Goal: Information Seeking & Learning: Learn about a topic

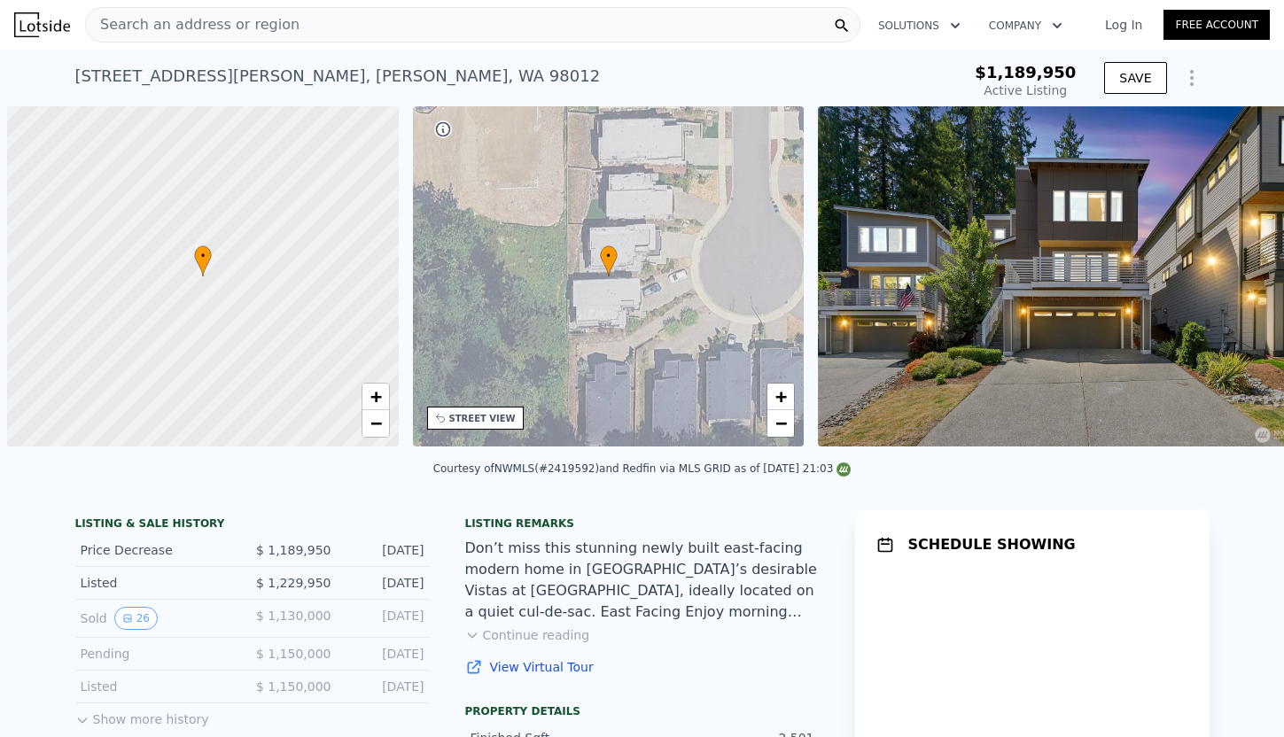
scroll to position [0, 7]
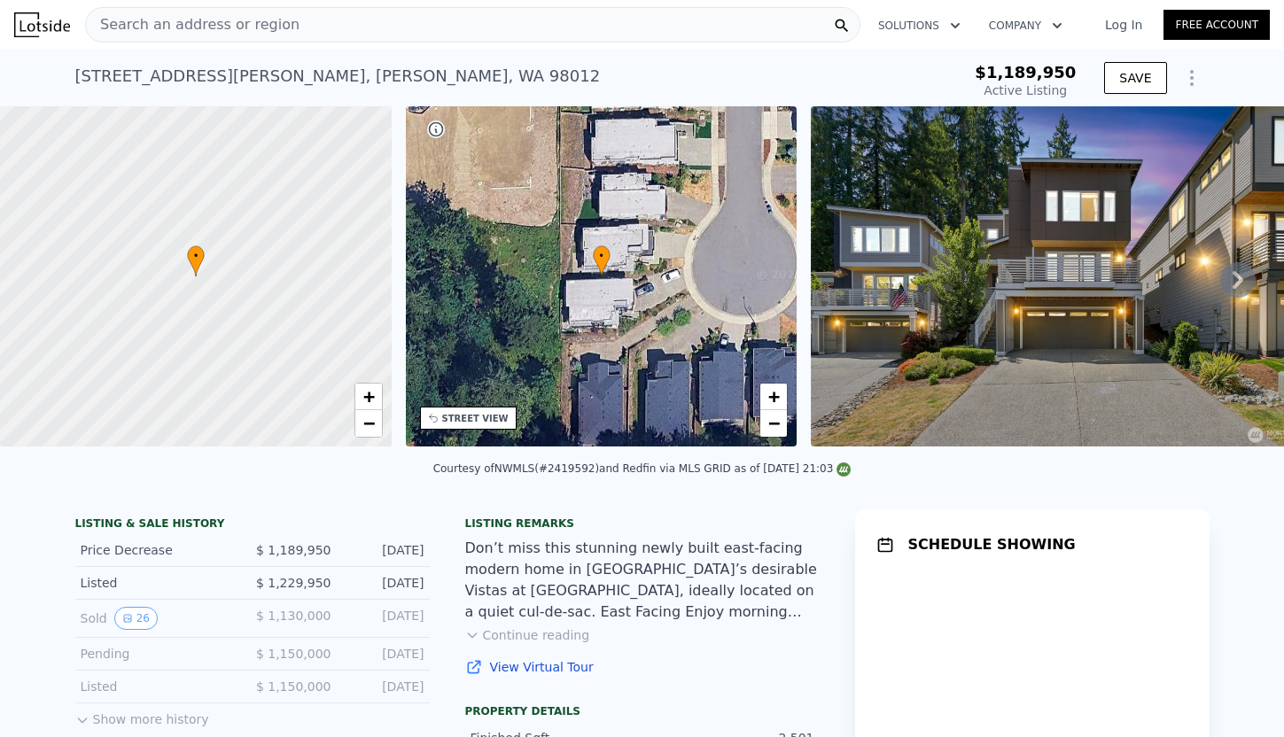
click at [513, 31] on div "Search an address or region" at bounding box center [472, 24] width 775 height 35
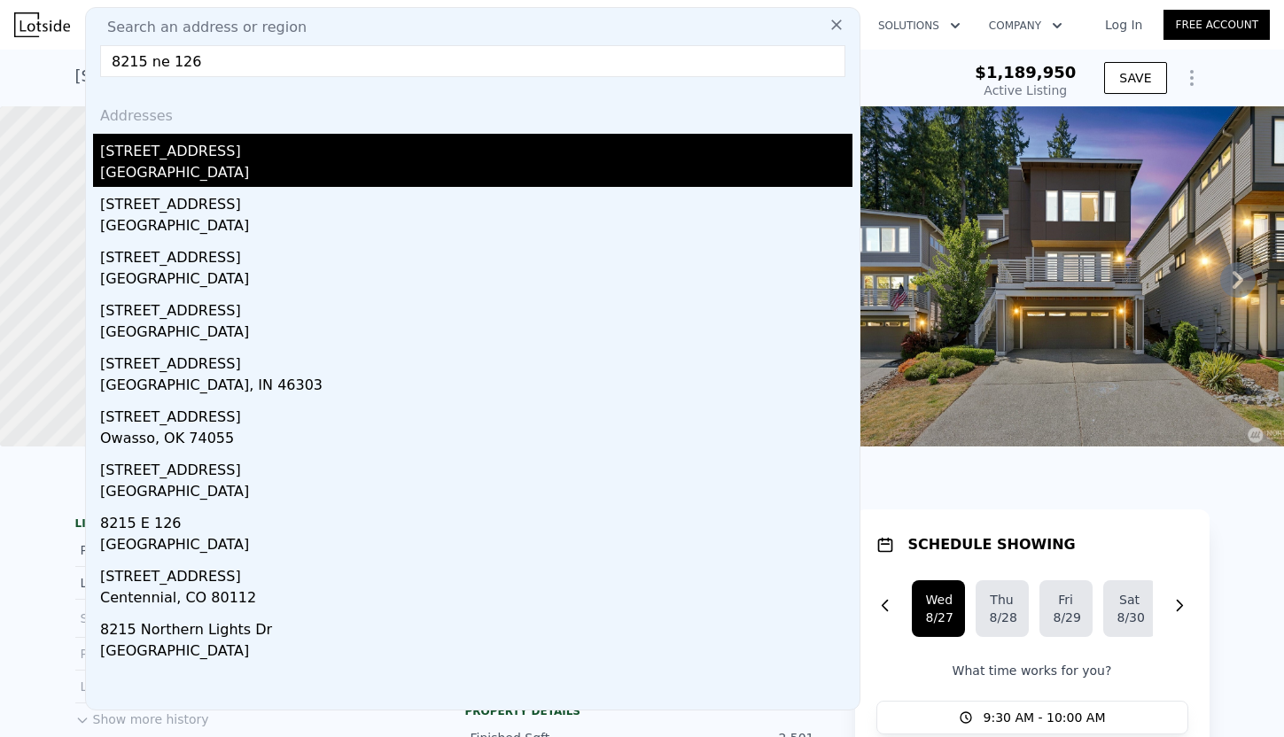
type input "8215 ne 126"
click at [348, 142] on div "[STREET_ADDRESS]" at bounding box center [476, 148] width 752 height 28
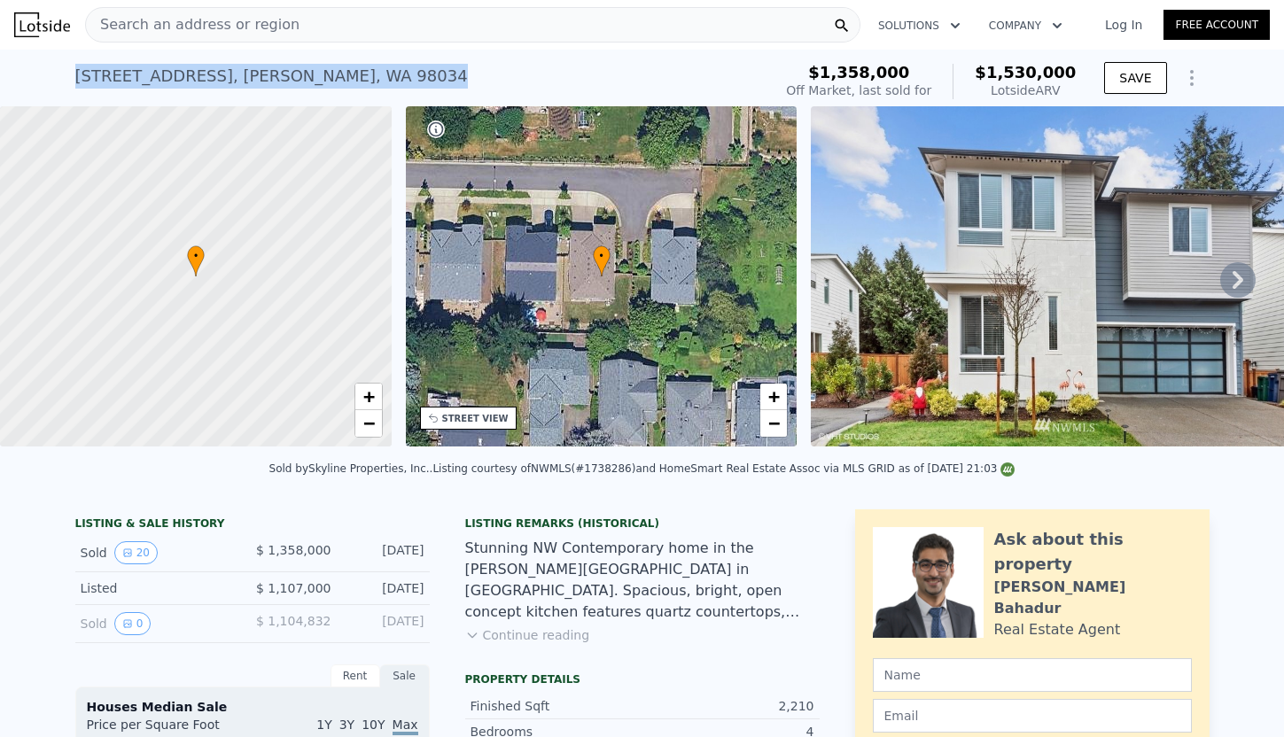
drag, startPoint x: 373, startPoint y: 76, endPoint x: 61, endPoint y: 81, distance: 311.9
click at [61, 81] on div "[STREET_ADDRESS] Sold [DATE] for $1.358m (~ARV $1.530m ) $1,358,000 Off Market,…" at bounding box center [642, 78] width 1284 height 57
copy div "[STREET_ADDRESS]"
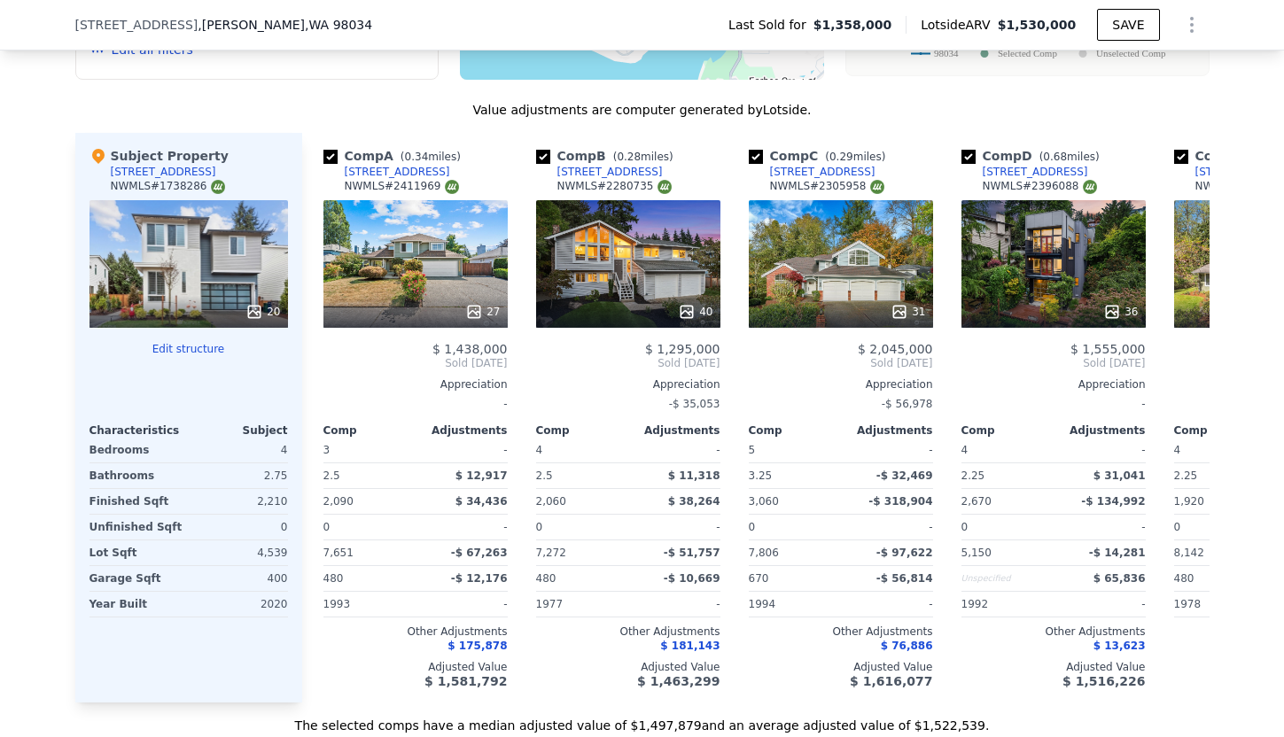
scroll to position [2056, 0]
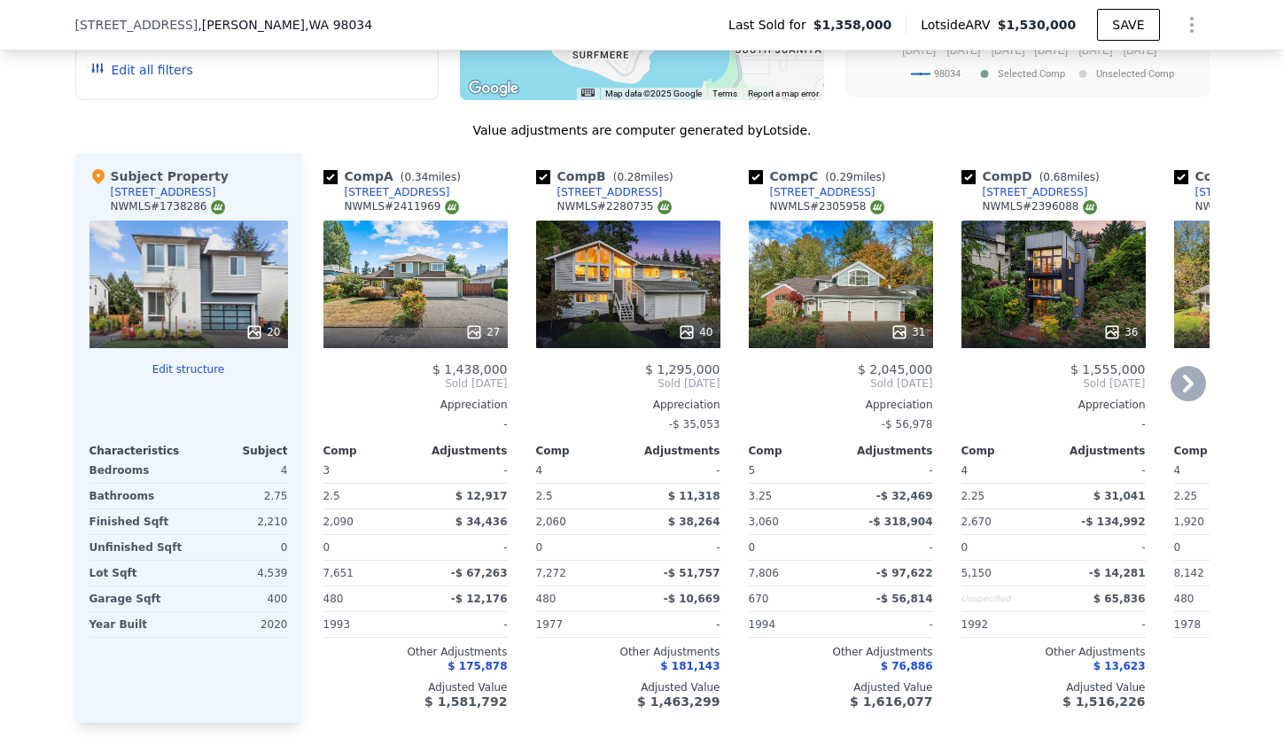
click at [334, 176] on input "checkbox" at bounding box center [330, 177] width 14 height 14
checkbox input "false"
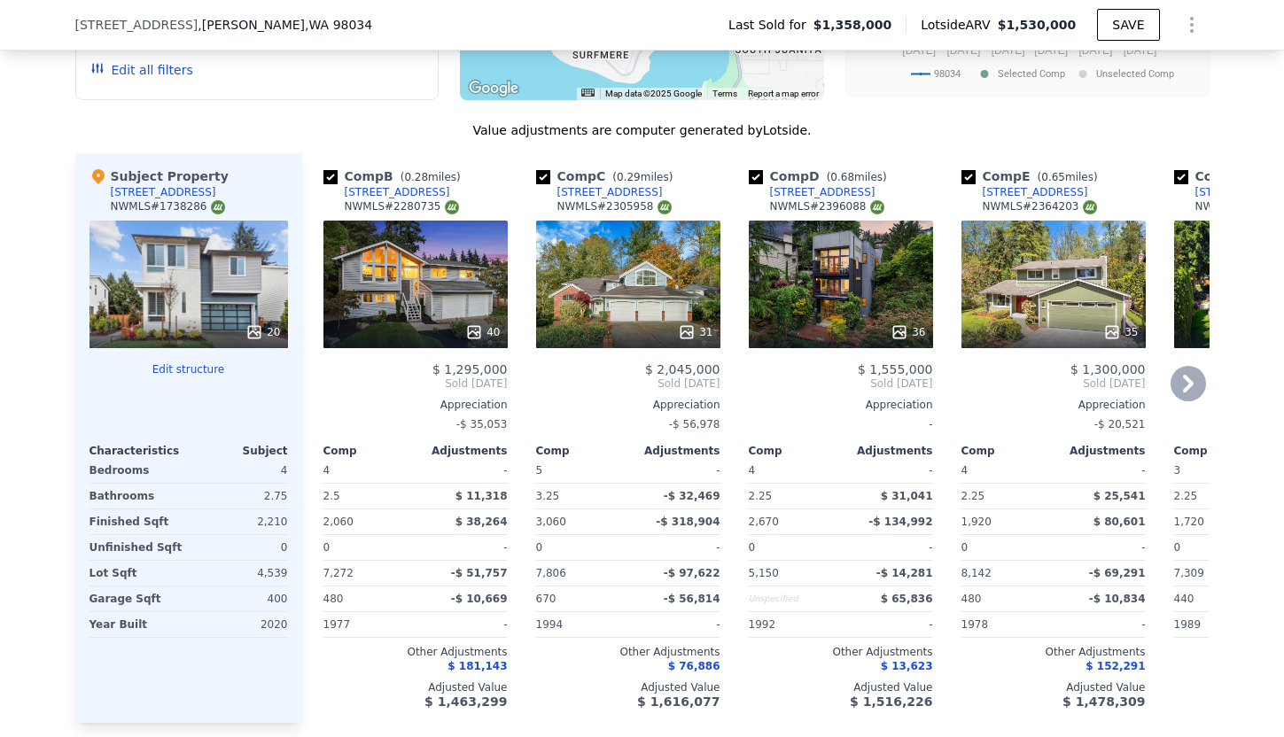
click at [333, 175] on input "checkbox" at bounding box center [330, 177] width 14 height 14
checkbox input "false"
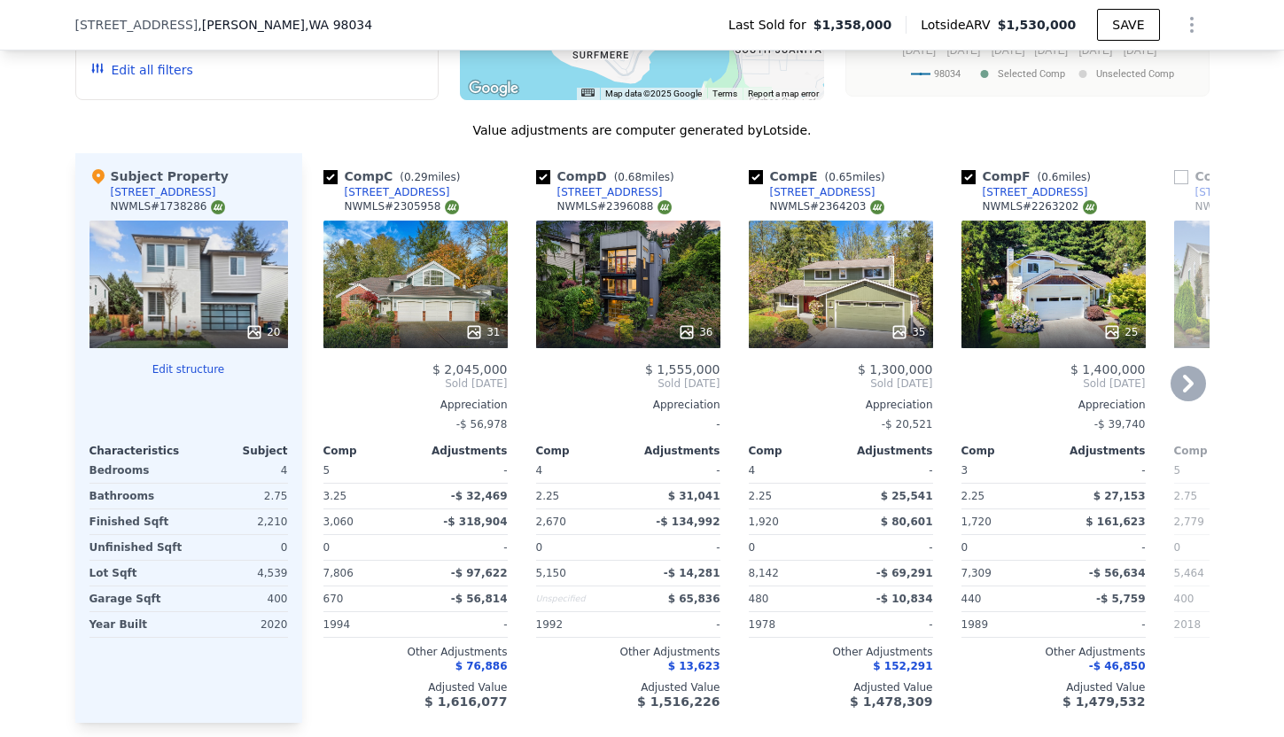
click at [970, 178] on input "checkbox" at bounding box center [968, 177] width 14 height 14
checkbox input "false"
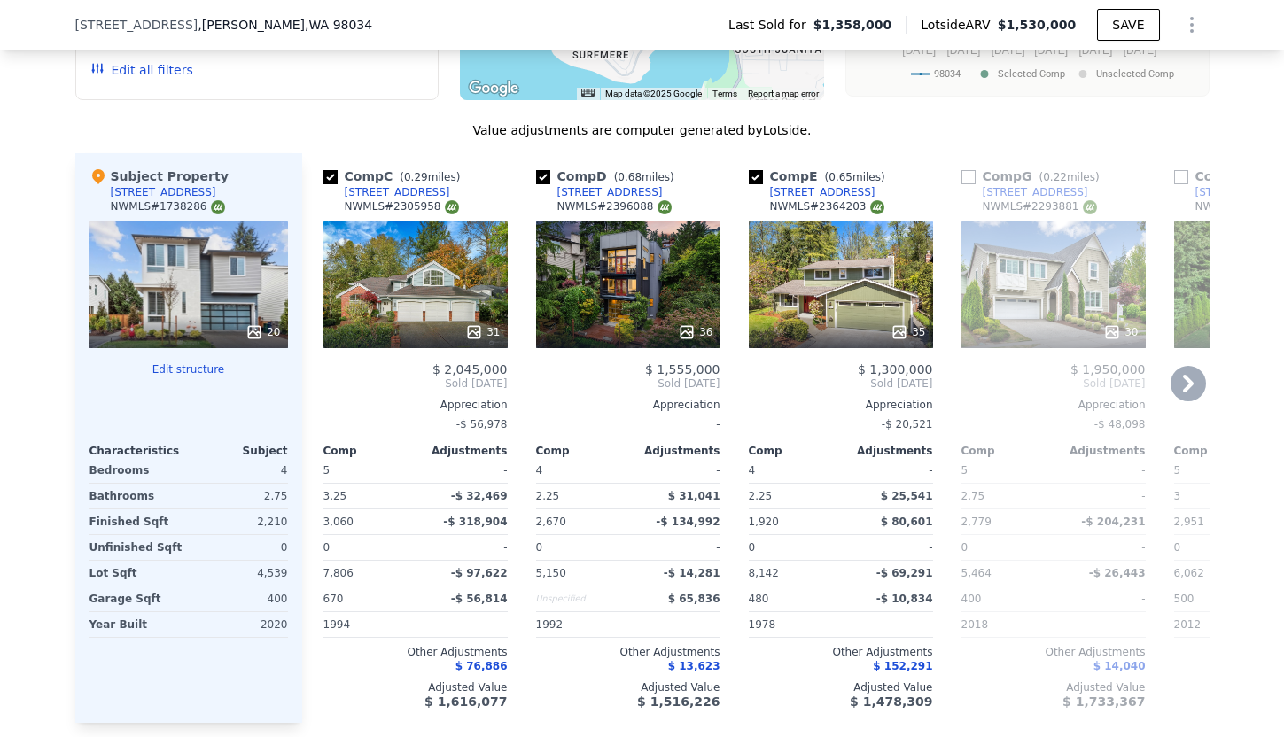
click at [327, 176] on input "checkbox" at bounding box center [330, 177] width 14 height 14
checkbox input "false"
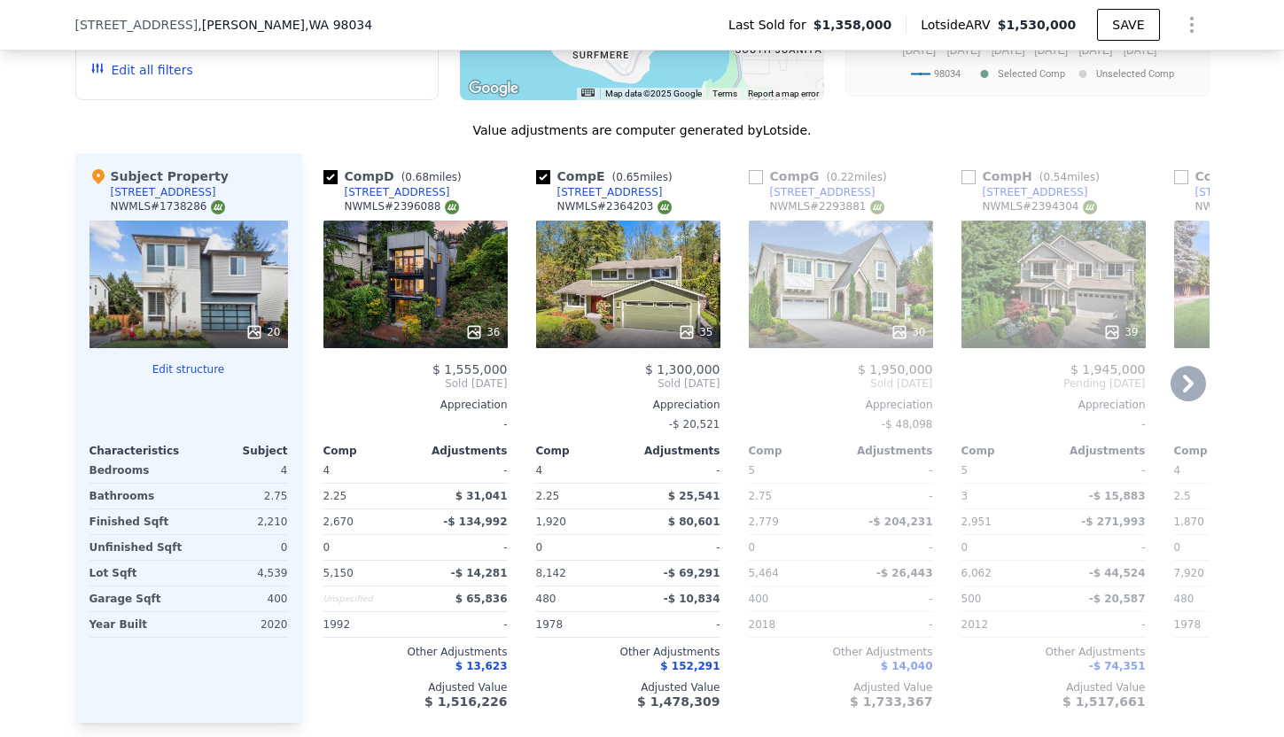
click at [327, 176] on input "checkbox" at bounding box center [330, 177] width 14 height 14
checkbox input "false"
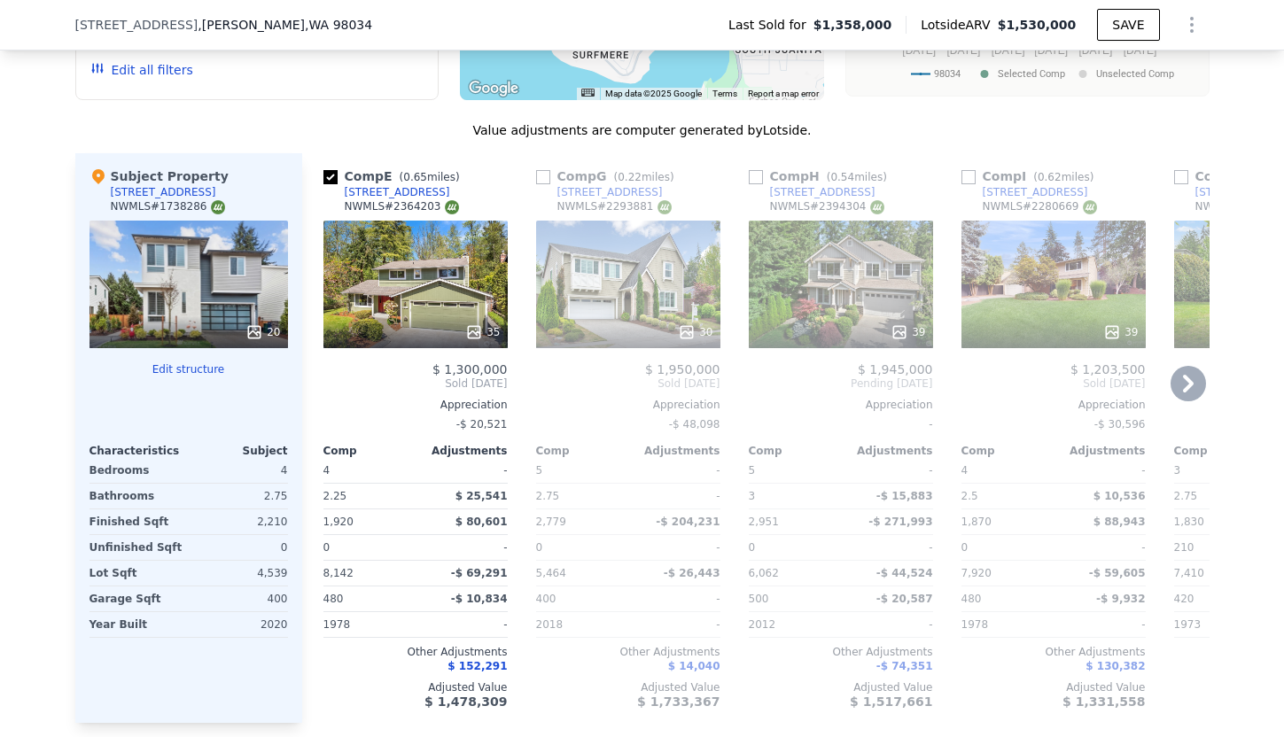
click at [327, 176] on input "checkbox" at bounding box center [330, 177] width 14 height 14
click at [332, 177] on input "checkbox" at bounding box center [330, 177] width 14 height 14
checkbox input "true"
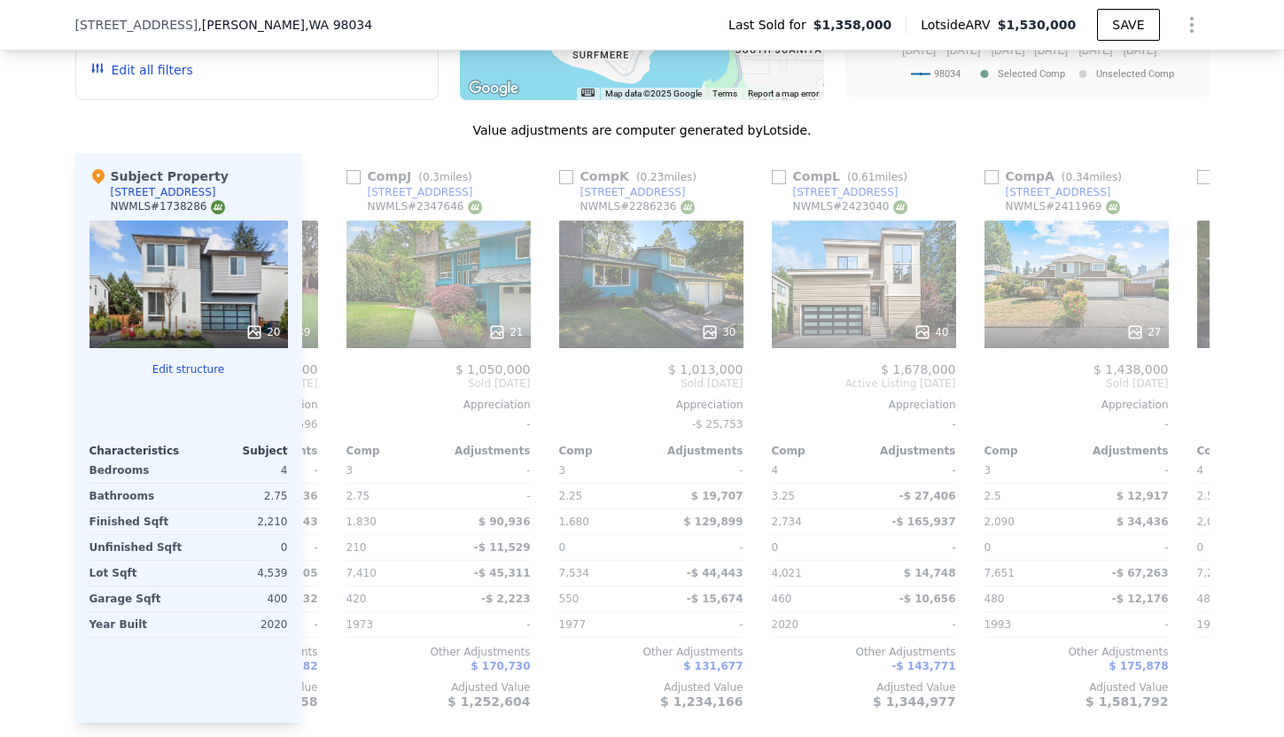
scroll to position [0, 830]
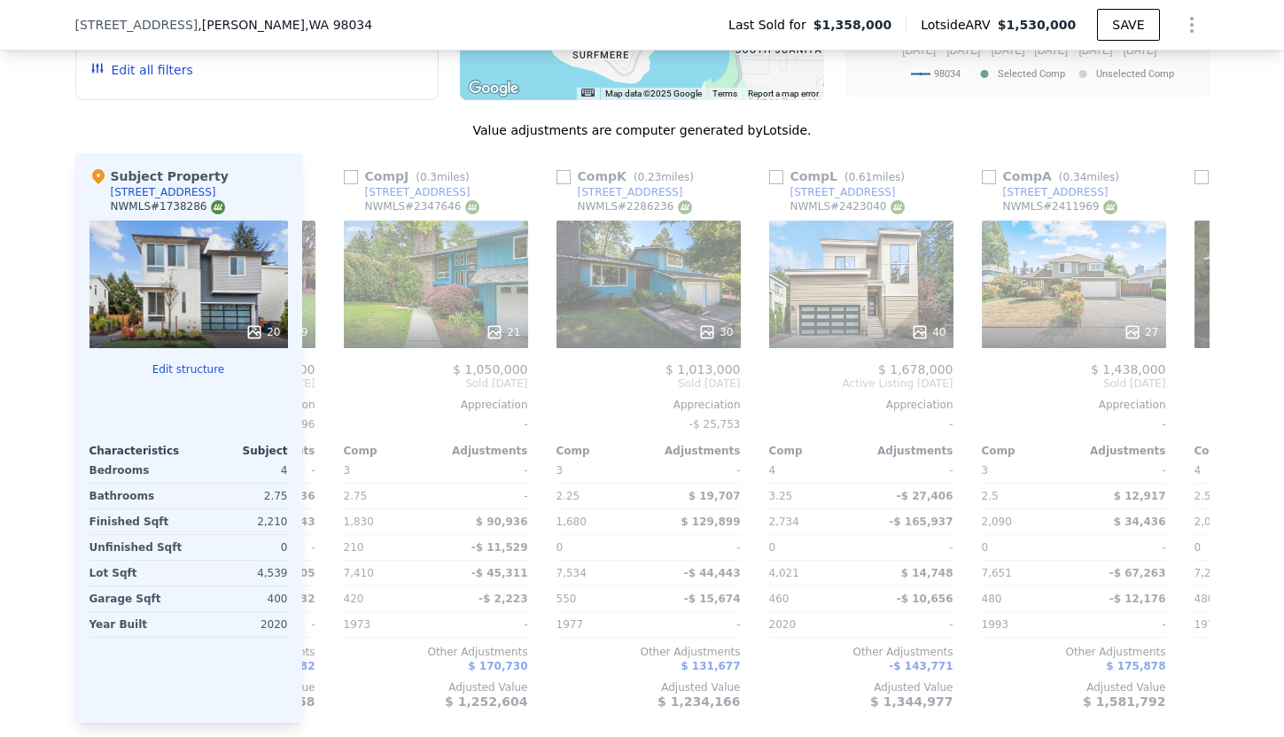
click at [165, 373] on button "Edit structure" at bounding box center [188, 369] width 198 height 14
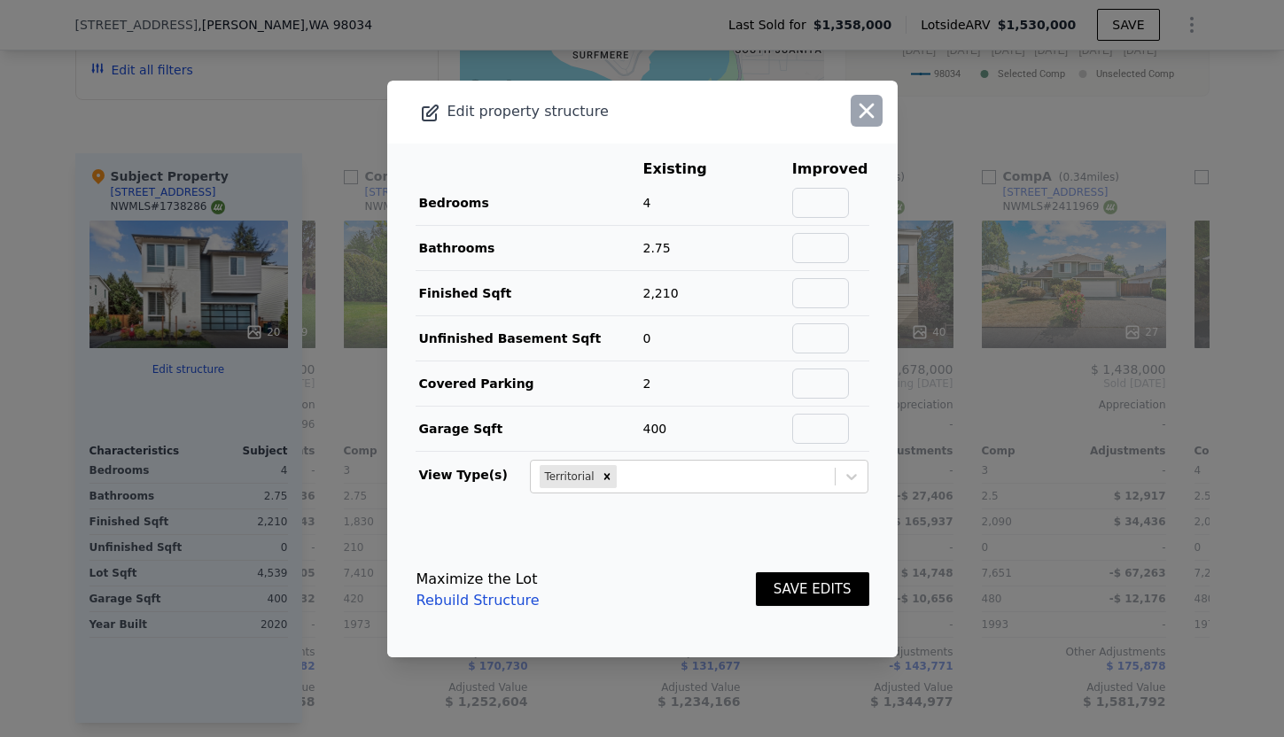
click at [864, 114] on icon "button" at bounding box center [866, 110] width 15 height 15
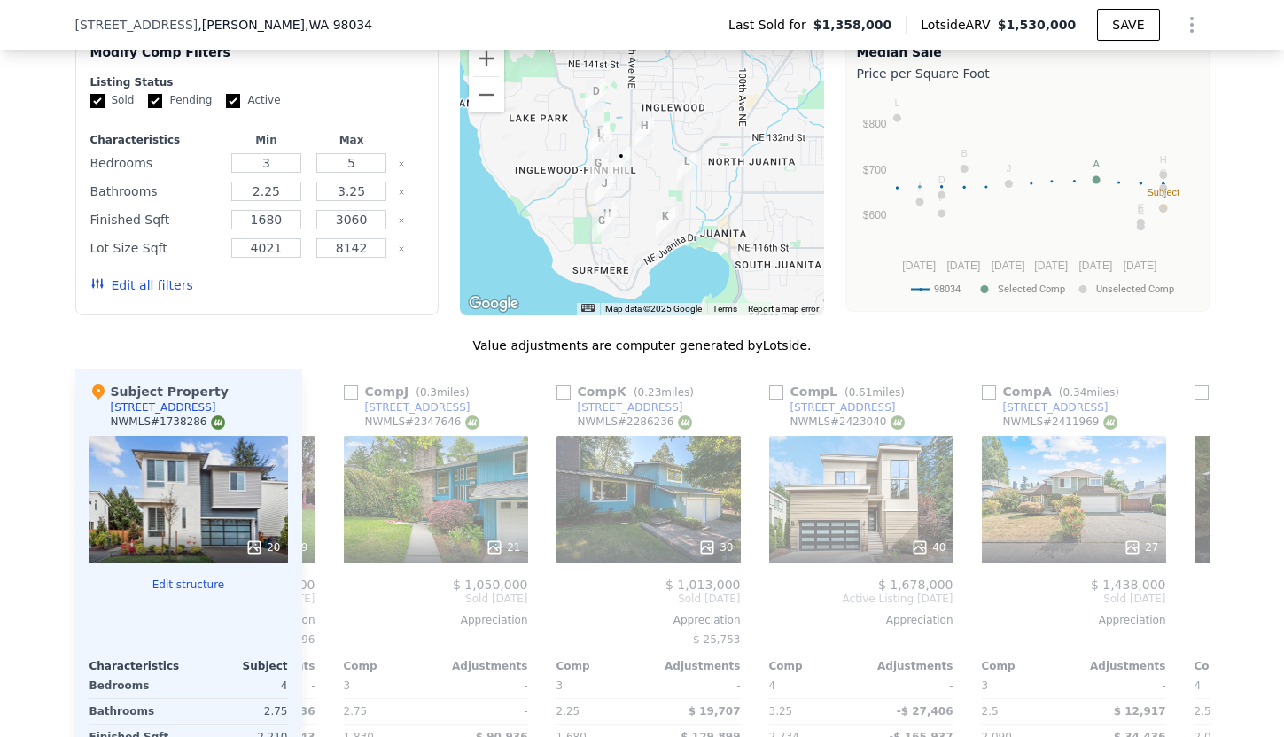
scroll to position [1791, 0]
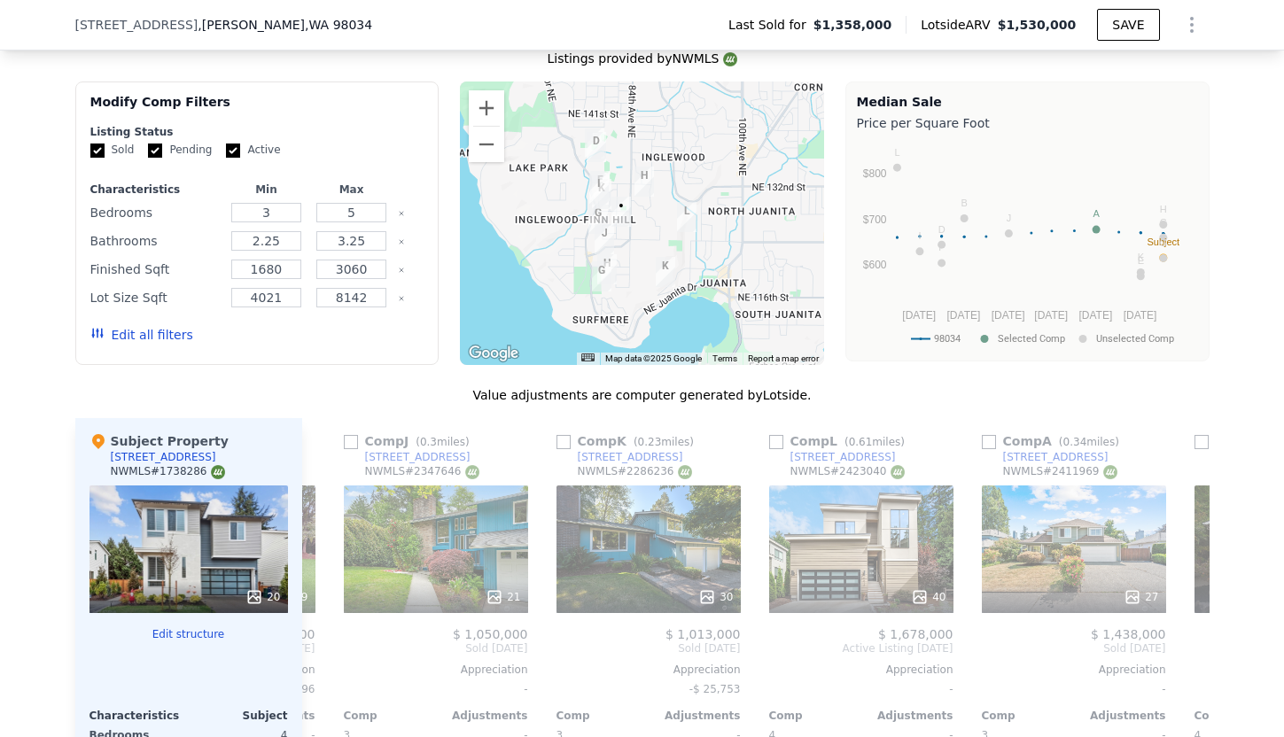
click at [153, 330] on button "Edit all filters" at bounding box center [141, 335] width 103 height 18
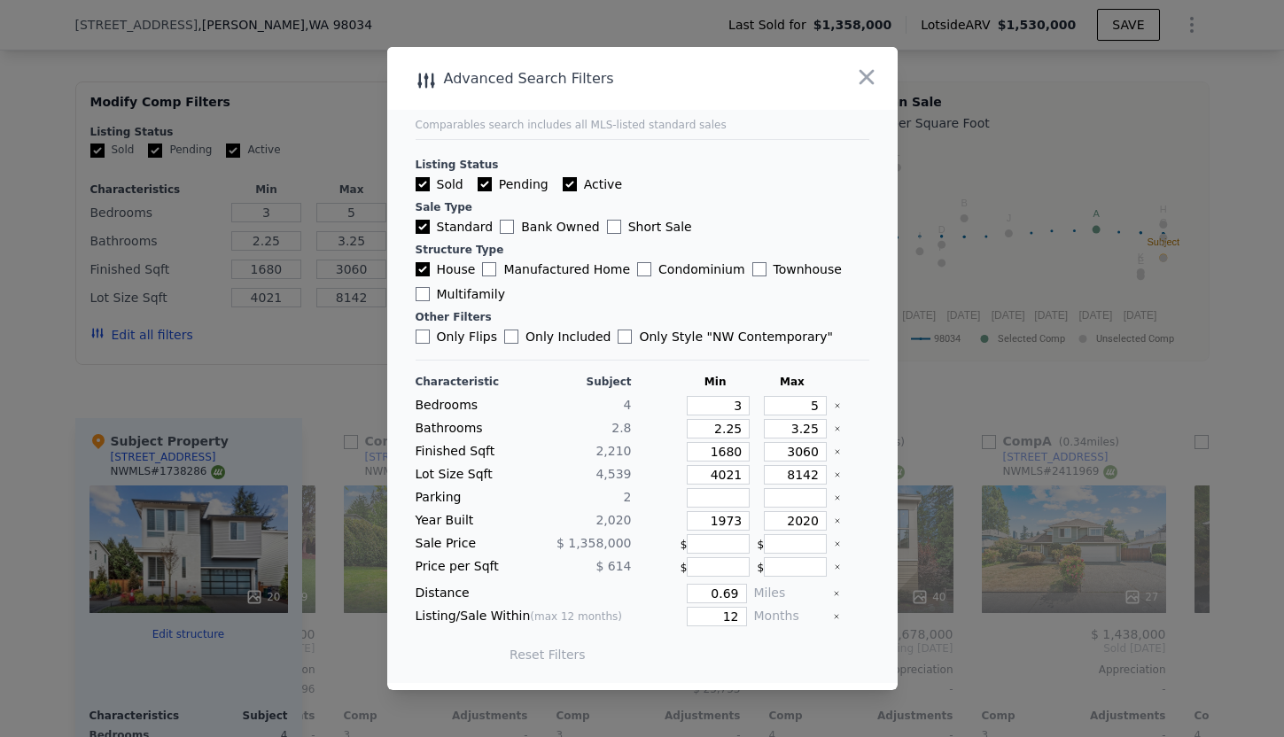
click at [834, 427] on icon "Clear" at bounding box center [837, 428] width 7 height 7
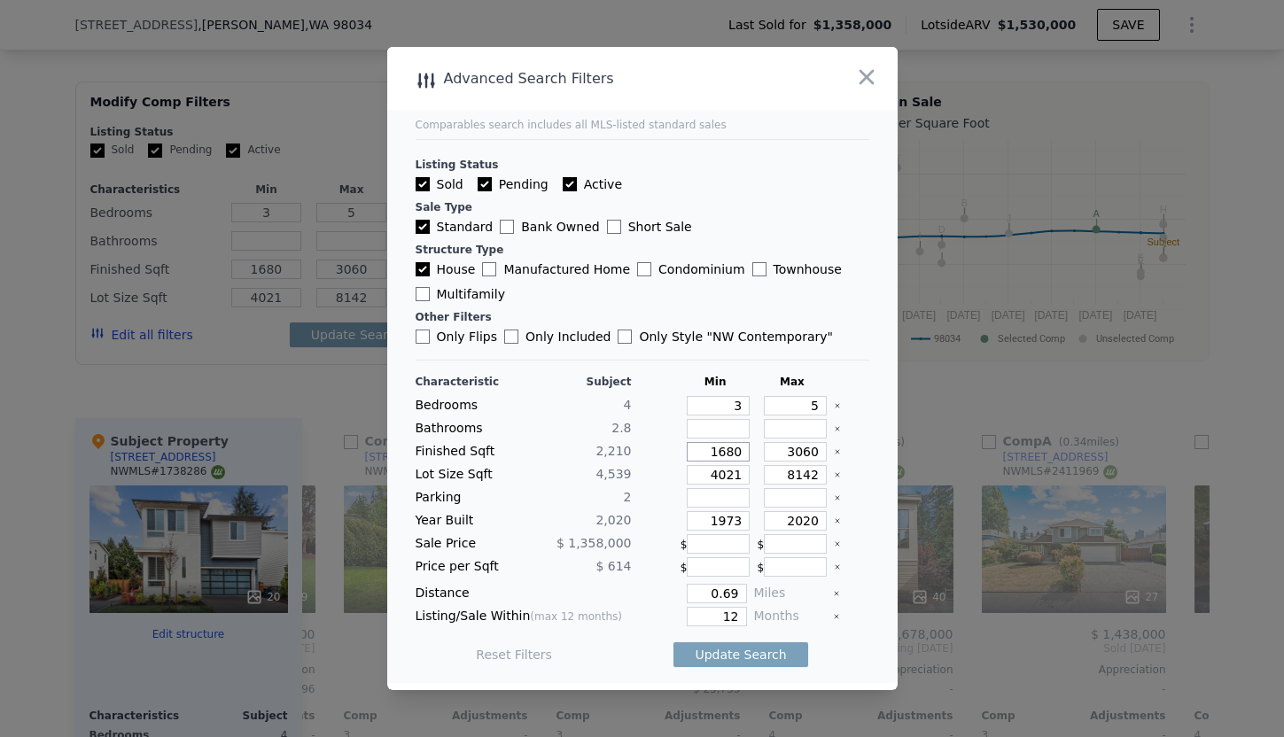
drag, startPoint x: 741, startPoint y: 454, endPoint x: 701, endPoint y: 450, distance: 40.1
click at [700, 450] on input "1680" at bounding box center [718, 451] width 63 height 19
type input "1"
type input "190"
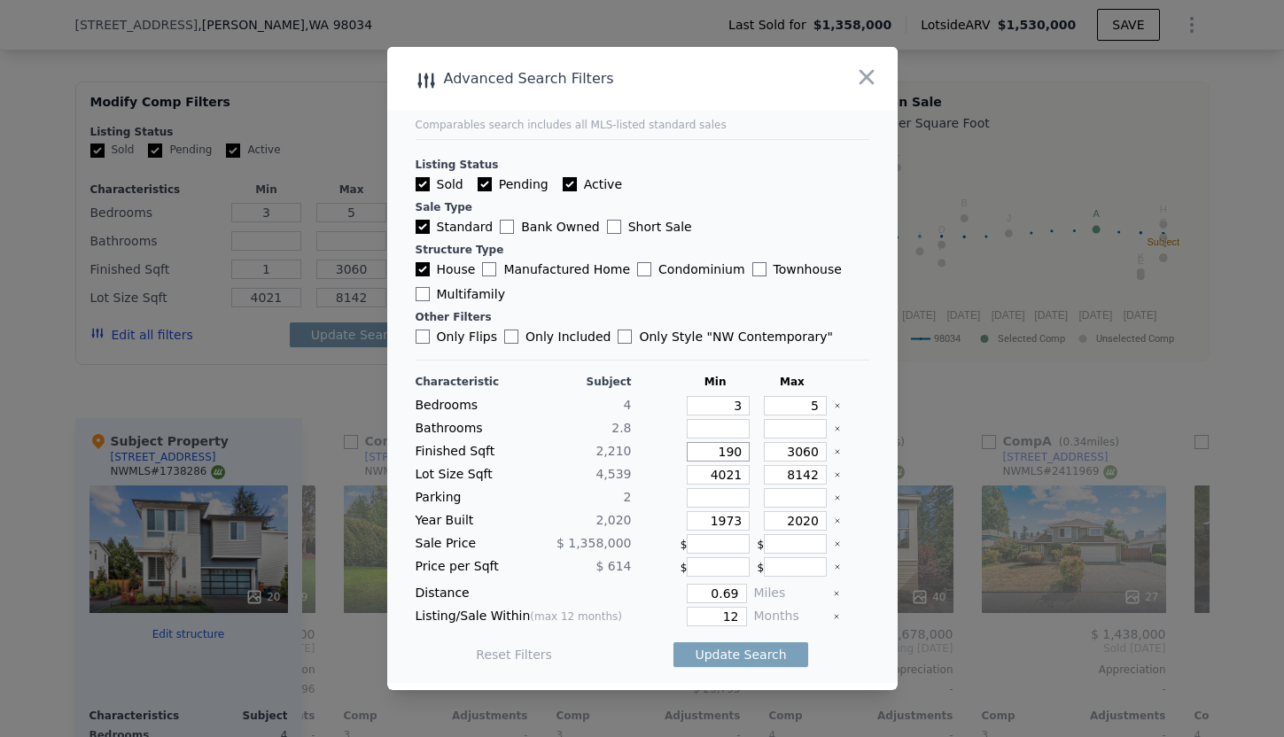
type input "19"
type input "190"
click at [835, 476] on icon "Clear" at bounding box center [837, 475] width 4 height 4
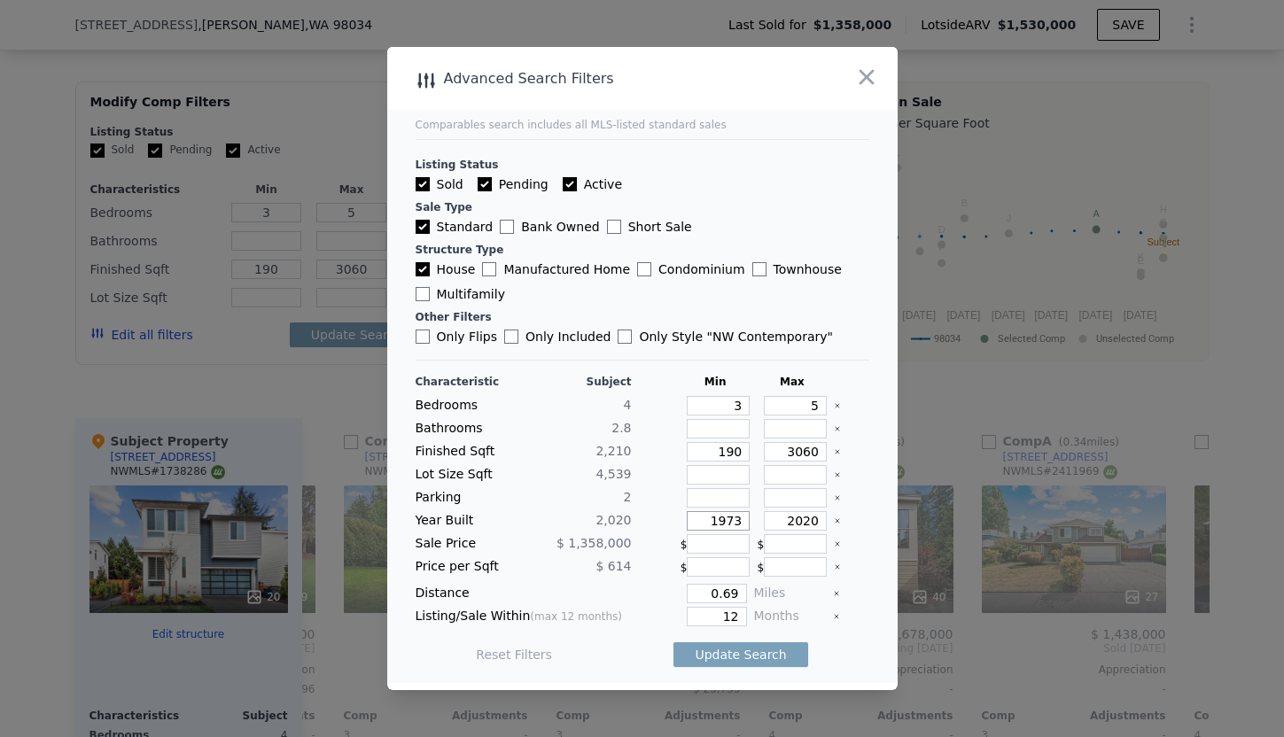
drag, startPoint x: 708, startPoint y: 516, endPoint x: 757, endPoint y: 518, distance: 49.7
click at [758, 518] on div "Year Built 2,020 1973 2020" at bounding box center [642, 520] width 454 height 19
type input "200"
type input "2000"
click at [822, 516] on input "2020" at bounding box center [795, 520] width 63 height 19
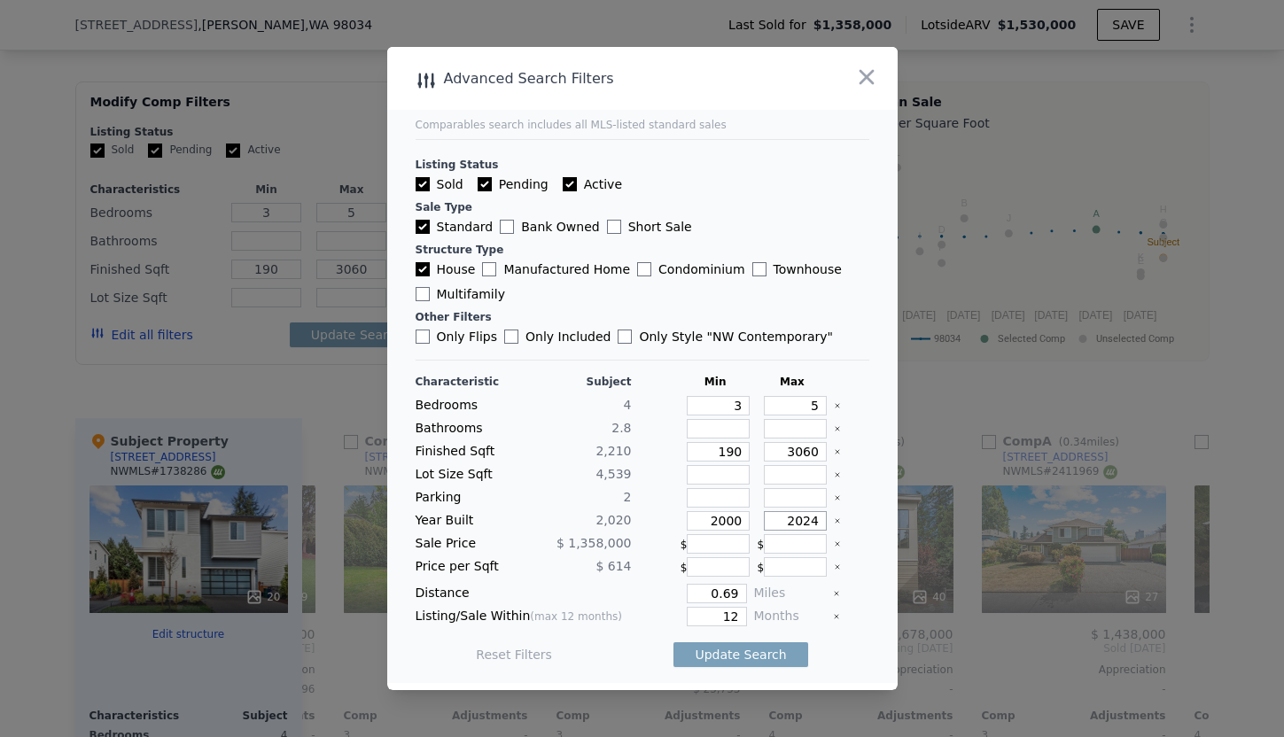
type input "2024"
click at [837, 593] on icon "Clear" at bounding box center [836, 594] width 4 height 4
click at [739, 589] on input "number" at bounding box center [716, 593] width 59 height 19
type input "1"
click at [729, 650] on button "Update Search" at bounding box center [740, 654] width 134 height 25
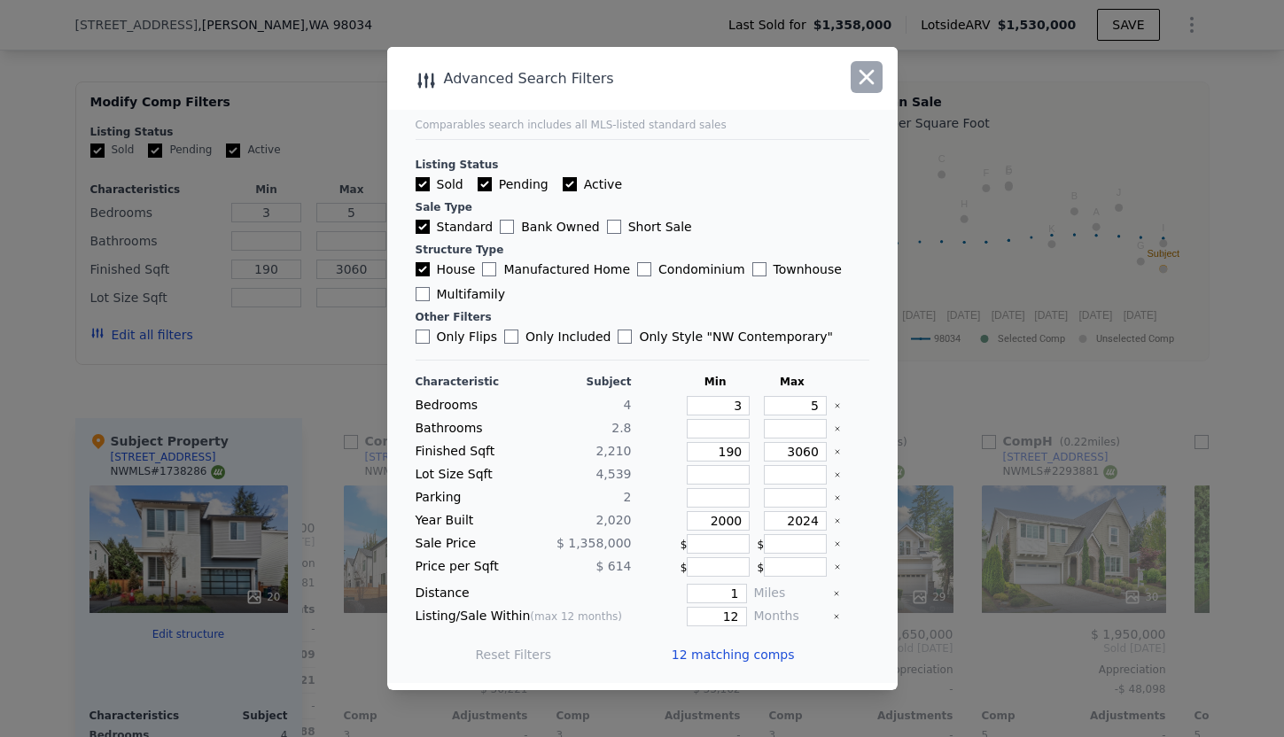
click at [854, 89] on button "button" at bounding box center [866, 77] width 32 height 32
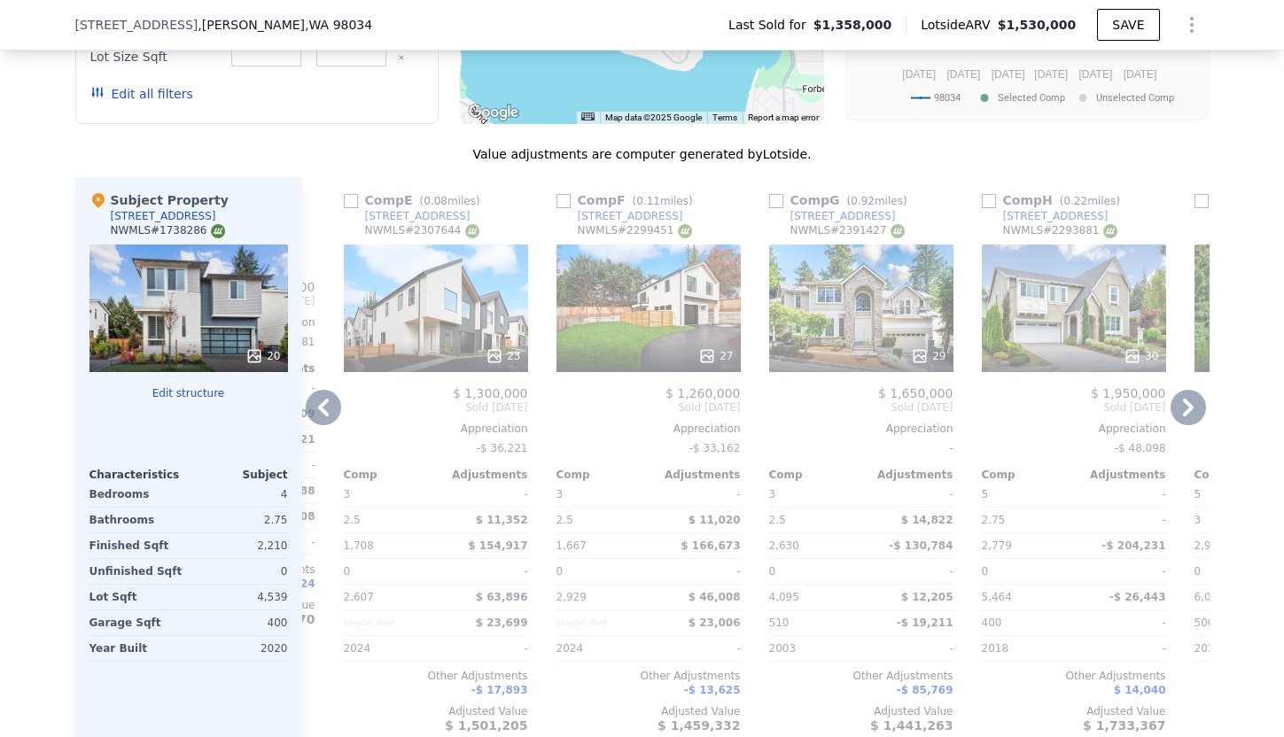
scroll to position [2033, 0]
click at [566, 200] on input "checkbox" at bounding box center [563, 200] width 14 height 14
checkbox input "true"
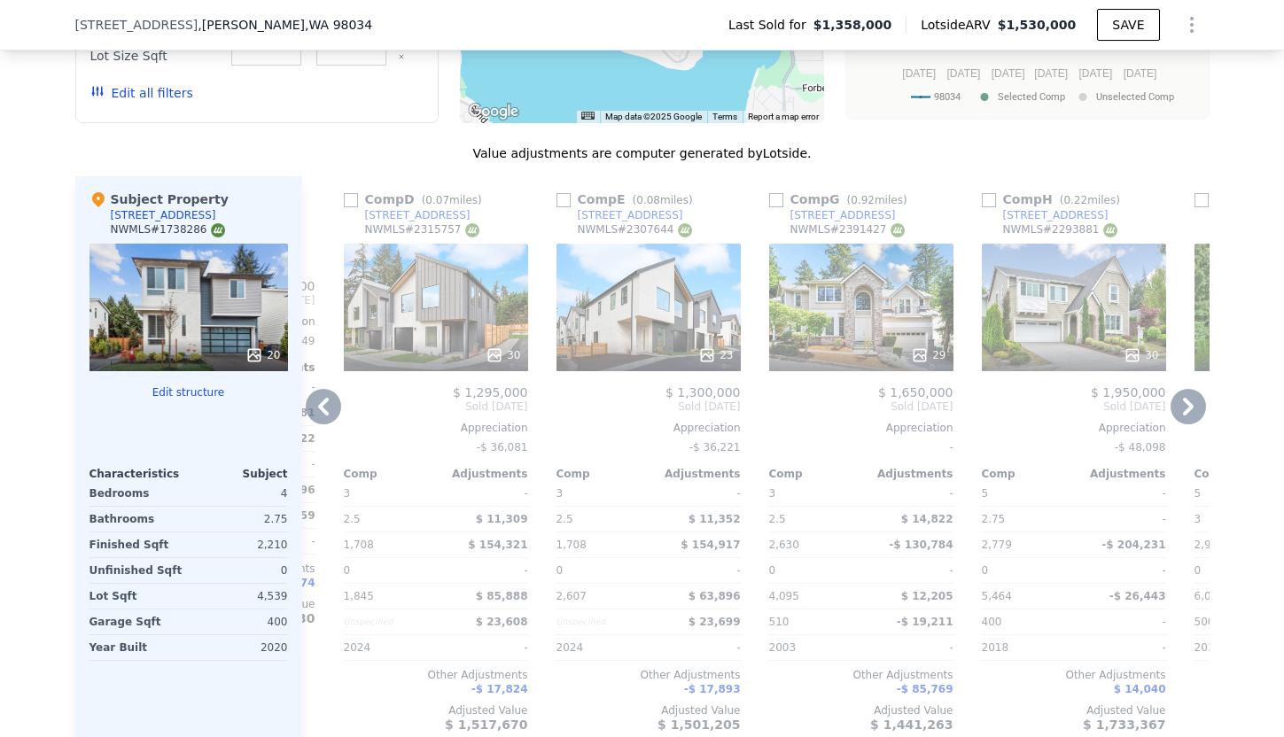
click at [777, 200] on input "checkbox" at bounding box center [776, 200] width 14 height 14
checkbox input "true"
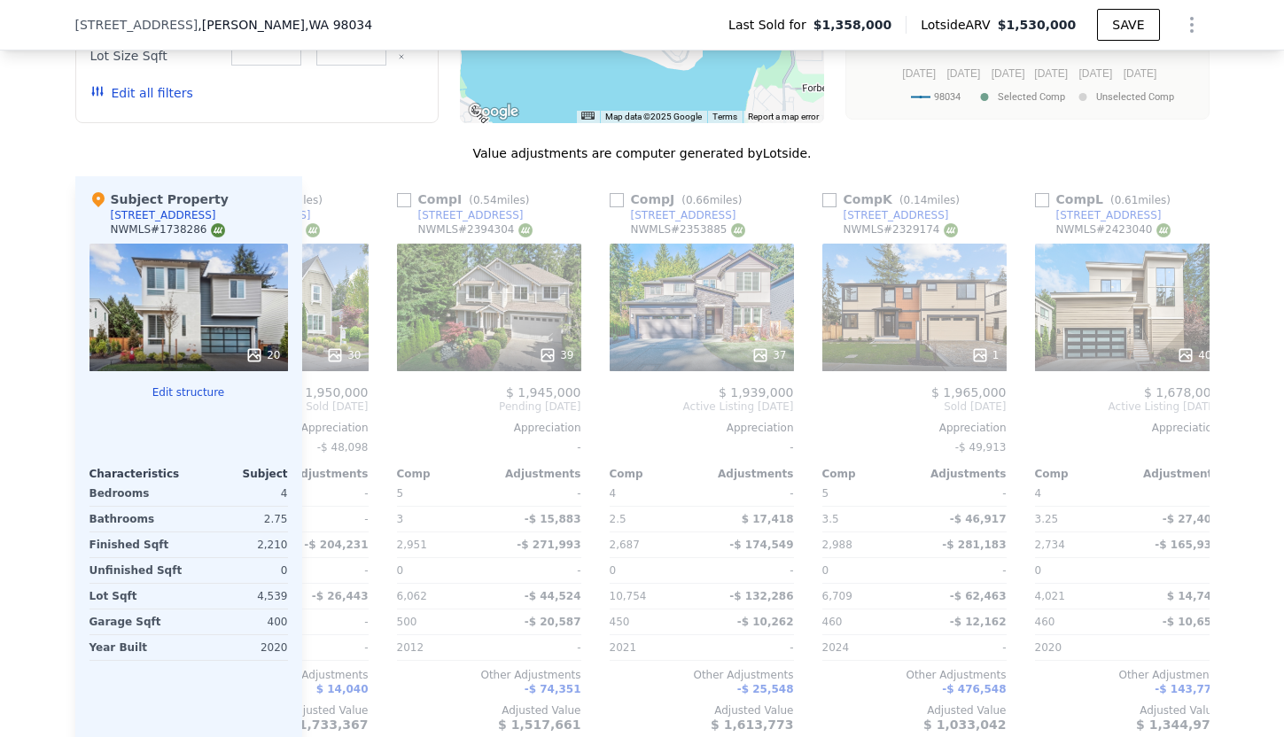
scroll to position [0, 1687]
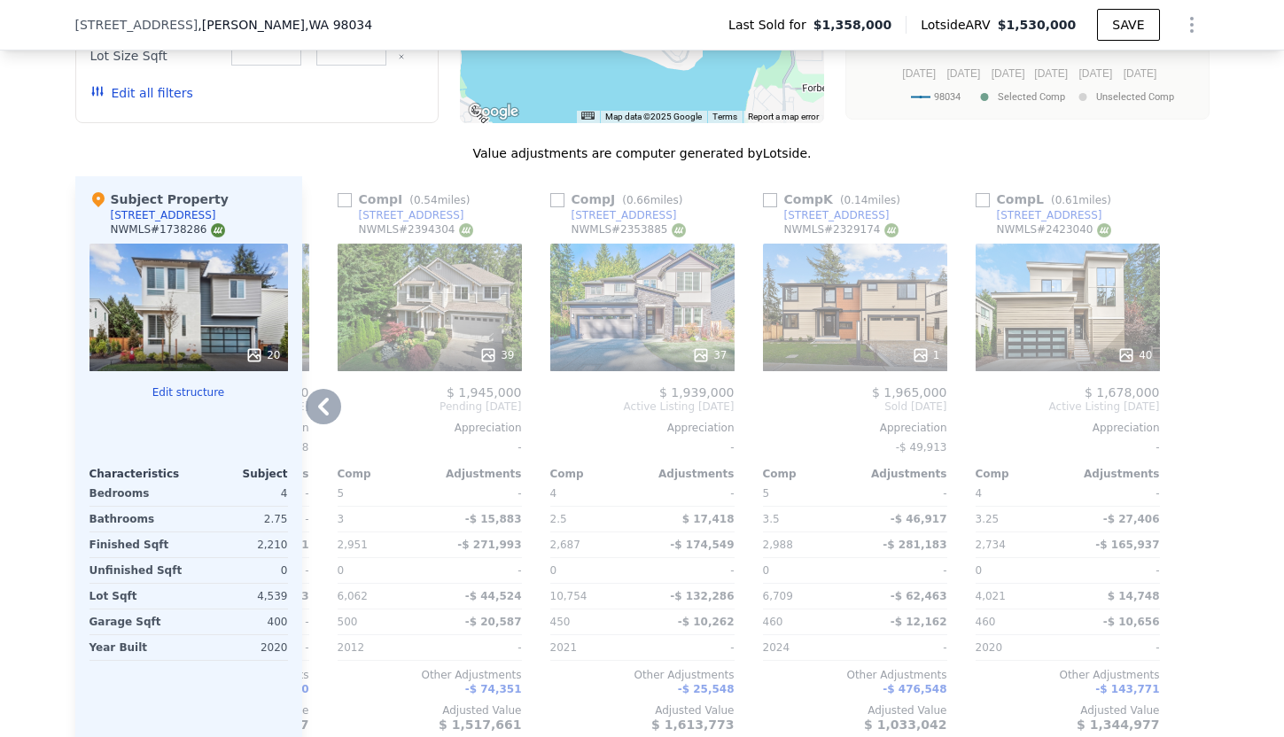
click at [982, 197] on input "checkbox" at bounding box center [982, 200] width 14 height 14
checkbox input "true"
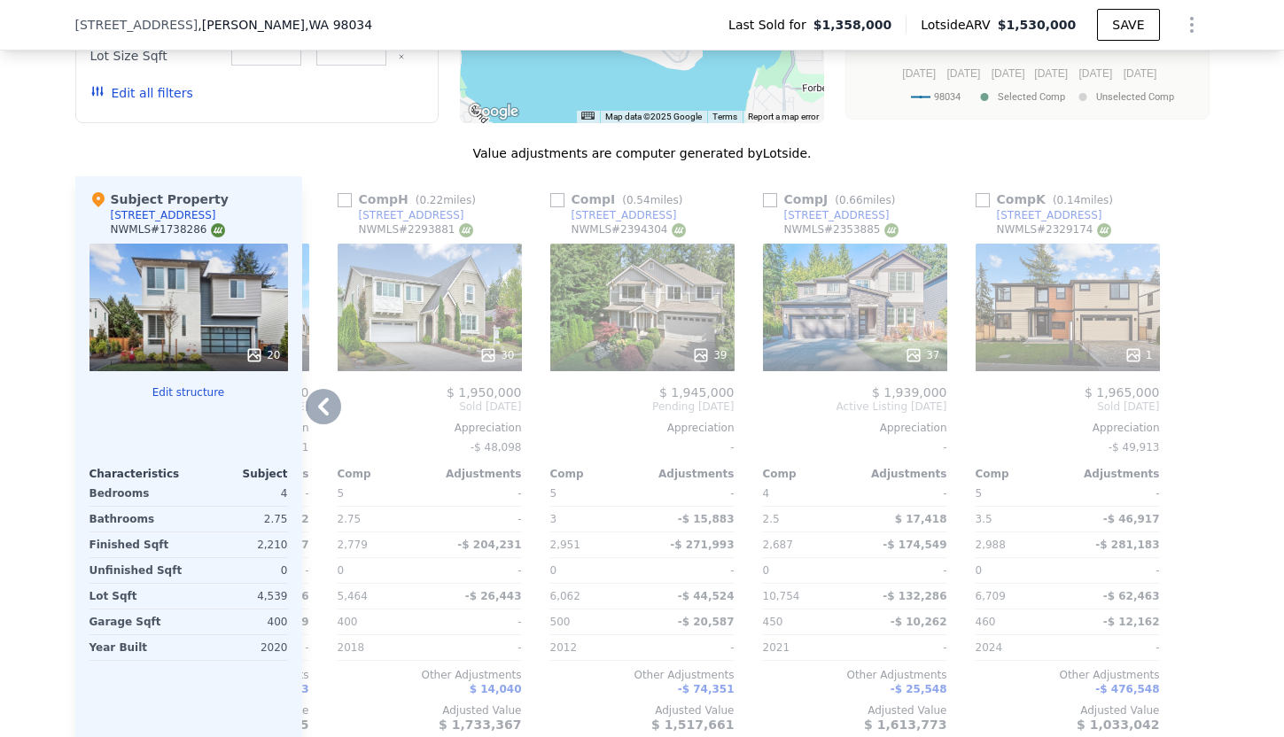
click at [769, 200] on input "checkbox" at bounding box center [770, 200] width 14 height 14
checkbox input "true"
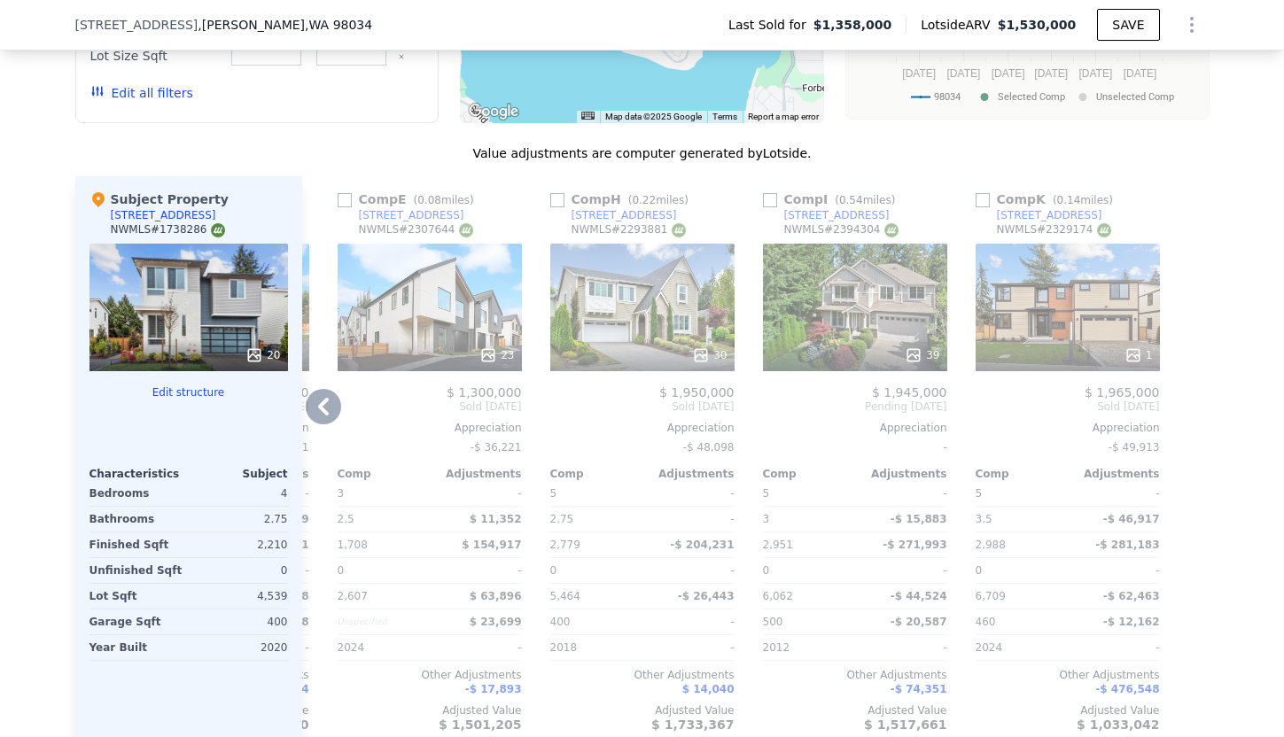
click at [769, 200] on input "checkbox" at bounding box center [770, 200] width 14 height 14
checkbox input "true"
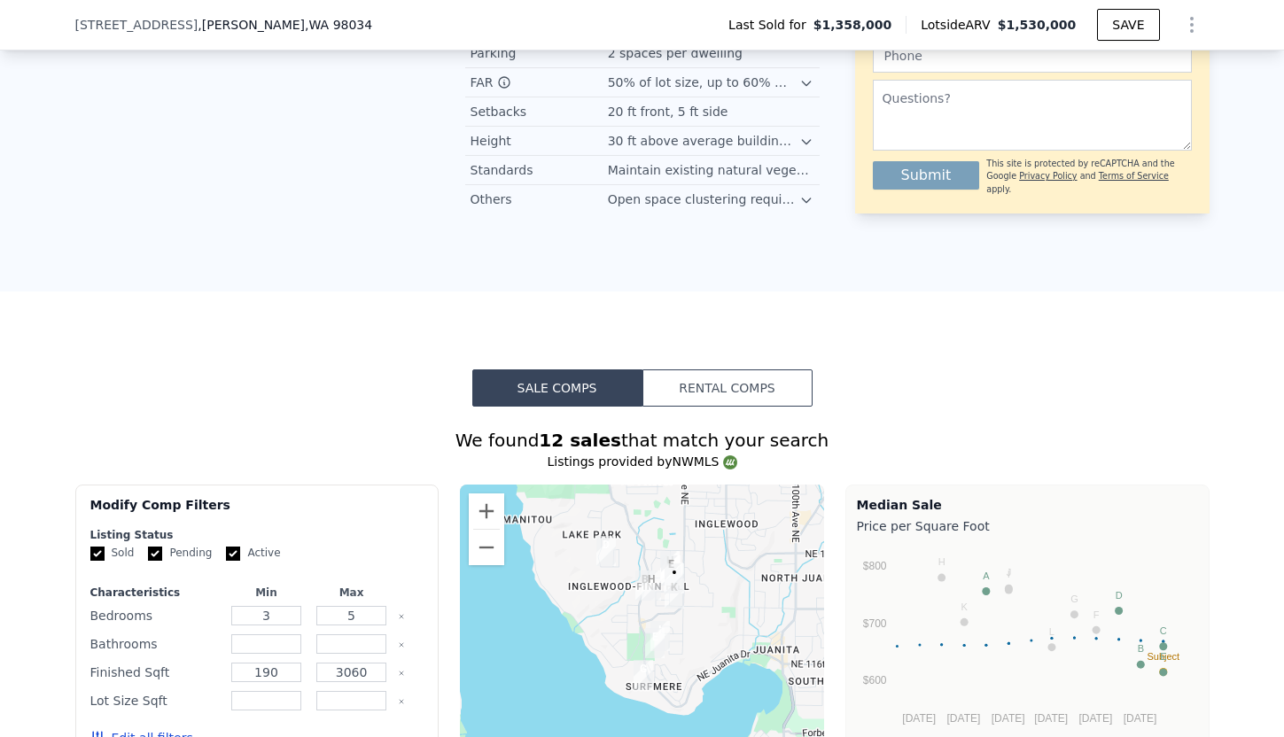
scroll to position [1229, 0]
